Goal: Check status: Check status

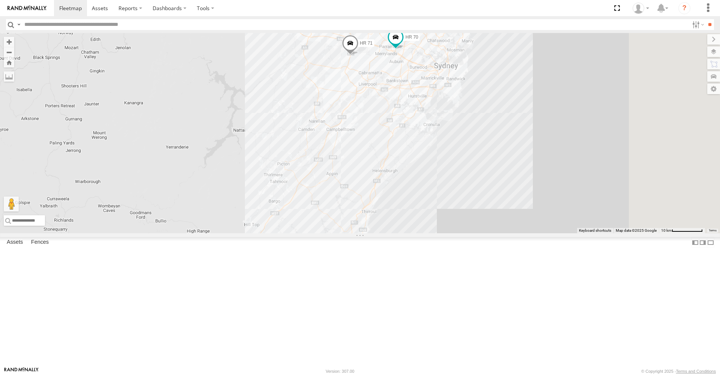
click at [359, 56] on span at bounding box center [350, 45] width 17 height 20
click at [356, 187] on div "MR Truck HR 51 FMB08S HR 70 HR 71 5 HR 71 All Assets [GEOGRAPHIC_DATA][PERSON_N…" at bounding box center [360, 133] width 720 height 200
click at [402, 44] on span at bounding box center [396, 37] width 14 height 14
click at [375, 174] on div "MR Truck HR 51 FMB08S HR 70 HR 71 5 HR 70 All Assets [GEOGRAPHIC_DATA] -33.8227…" at bounding box center [360, 133] width 720 height 200
click at [375, 26] on span at bounding box center [367, 16] width 17 height 20
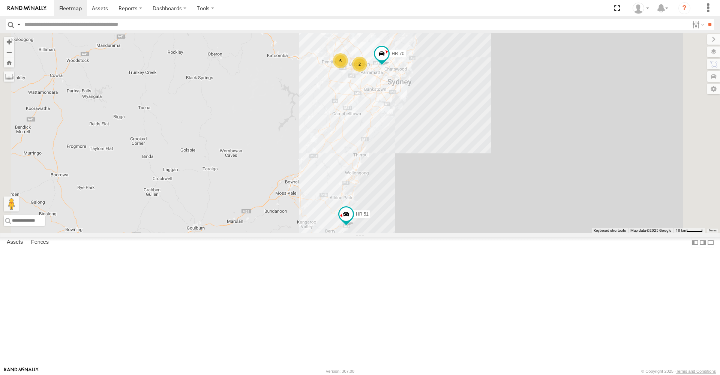
click at [538, 59] on div "HR 51 HR 70 6 2" at bounding box center [360, 133] width 720 height 200
